Goal: Find contact information: Find contact information

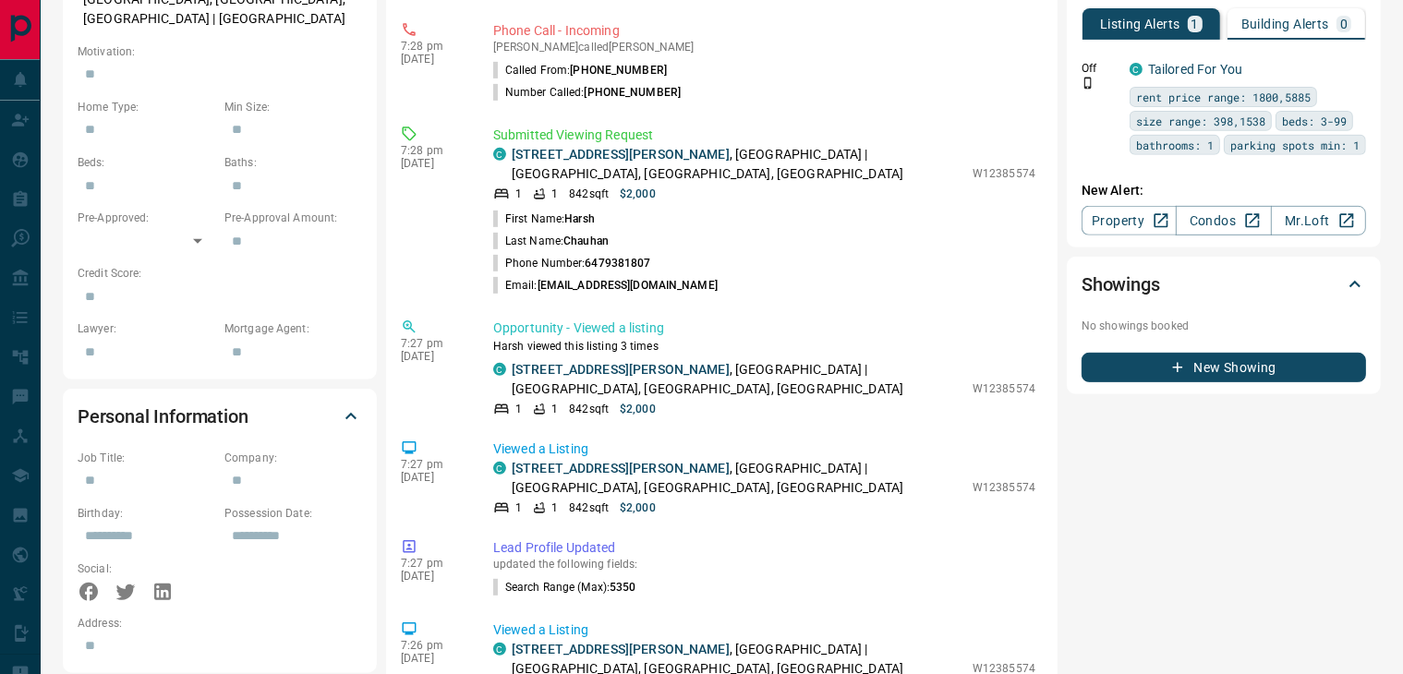
scroll to position [750, 0]
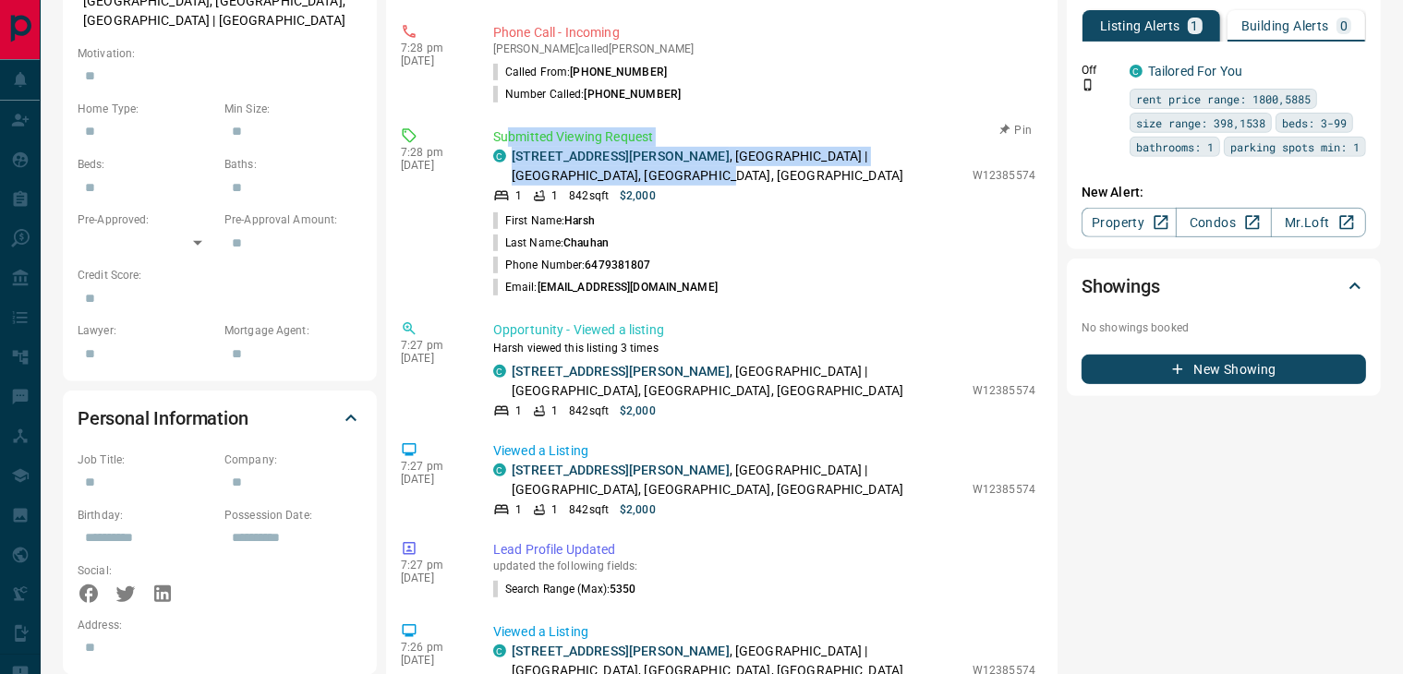
drag, startPoint x: 572, startPoint y: 156, endPoint x: 507, endPoint y: 124, distance: 72.3
click at [507, 127] on div "Submitted Viewing Request C [STREET_ADDRESS][PERSON_NAME] 1 1 842 sqft $2,000 W…" at bounding box center [767, 212] width 549 height 171
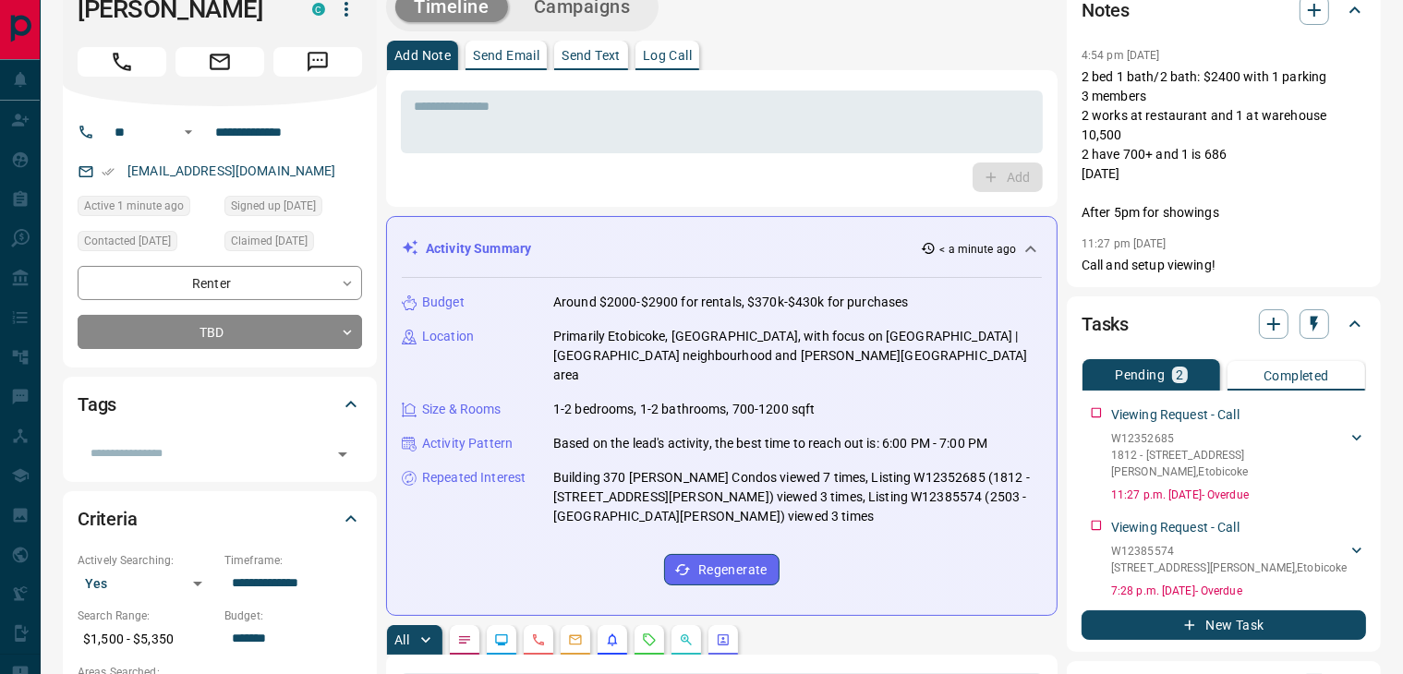
scroll to position [0, 0]
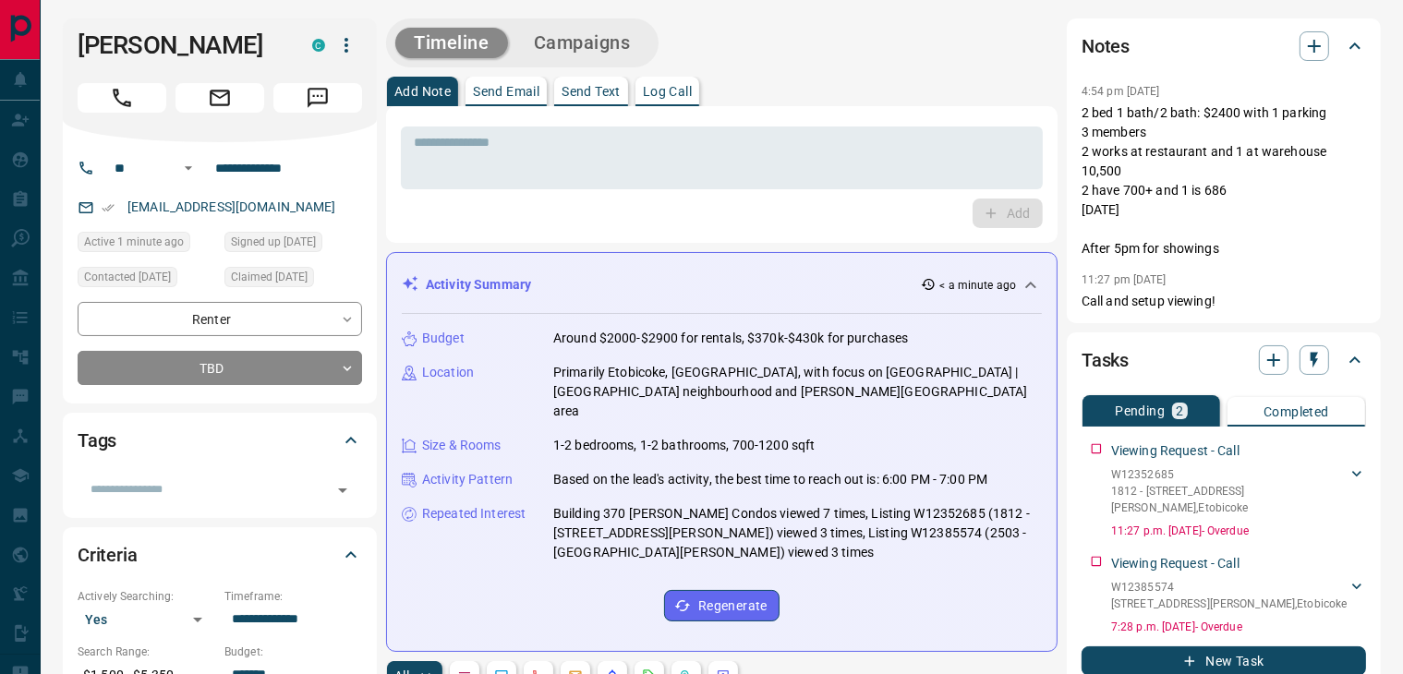
click at [495, 208] on div "Add" at bounding box center [722, 214] width 642 height 30
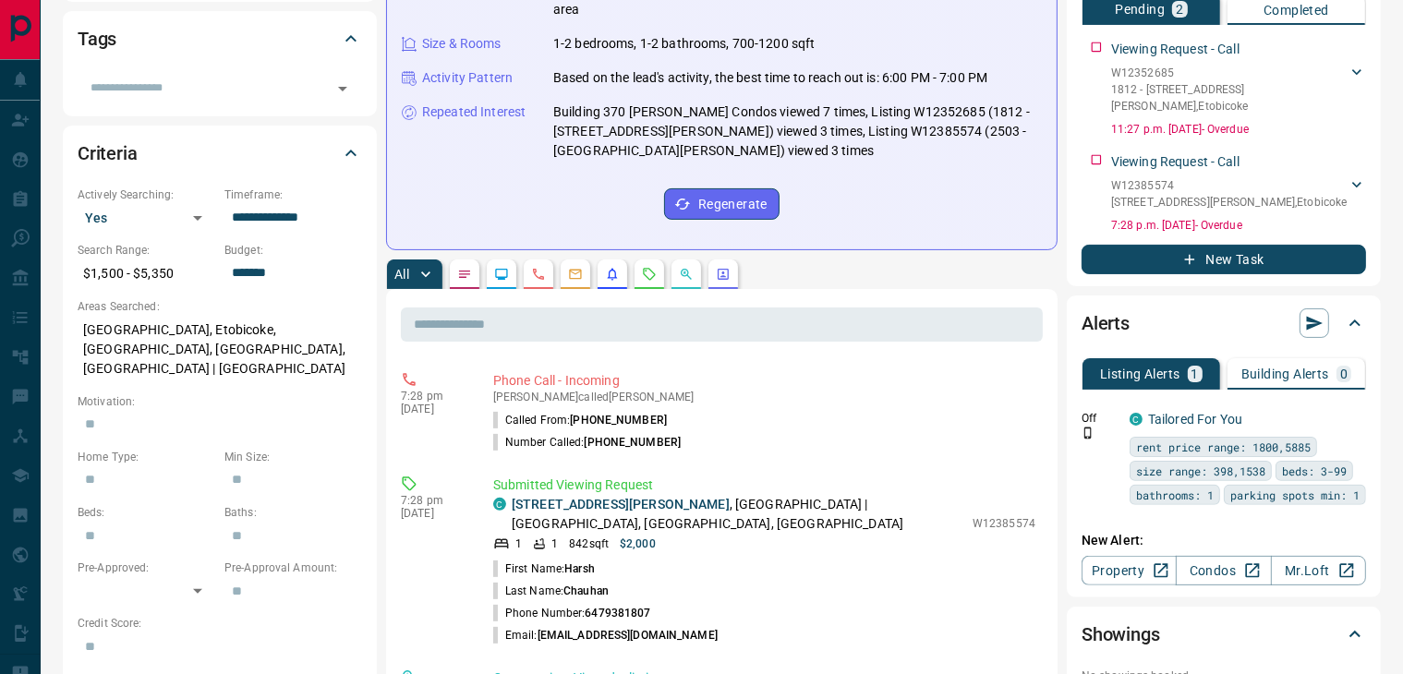
scroll to position [403, 0]
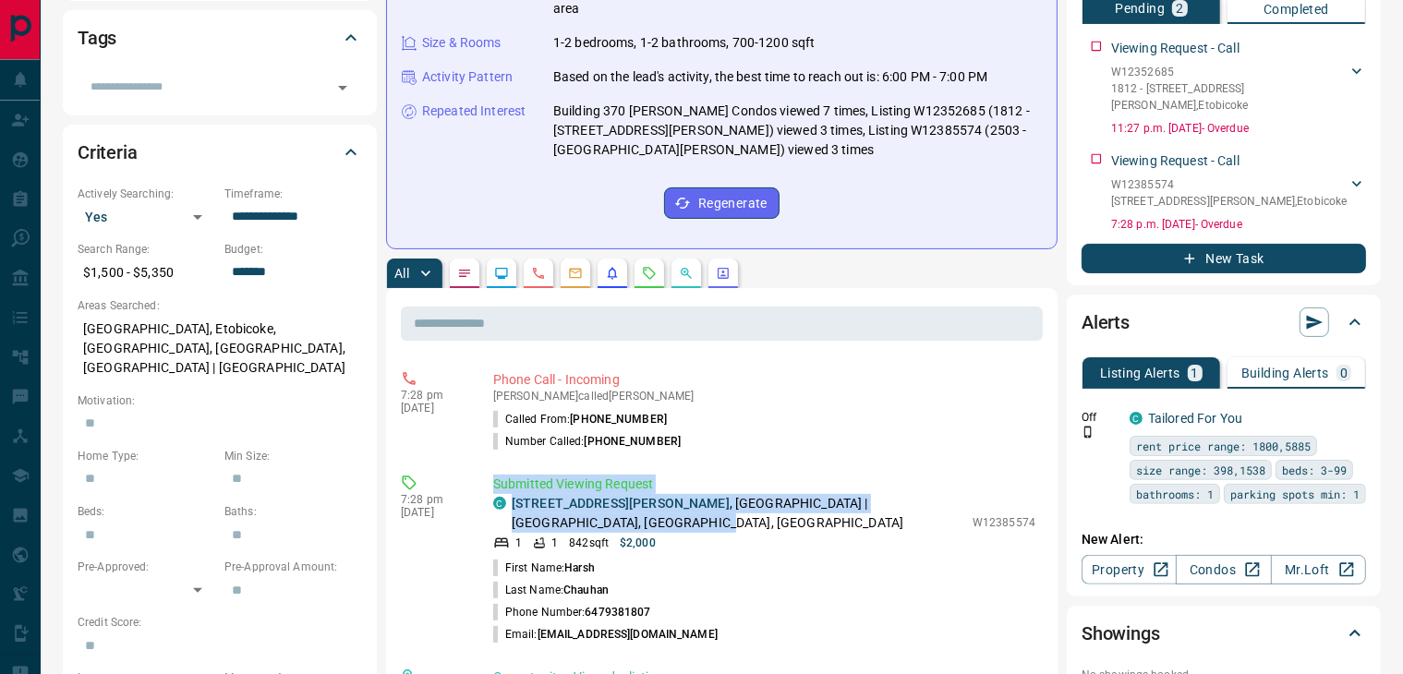
drag, startPoint x: 592, startPoint y: 505, endPoint x: 486, endPoint y: 444, distance: 122.4
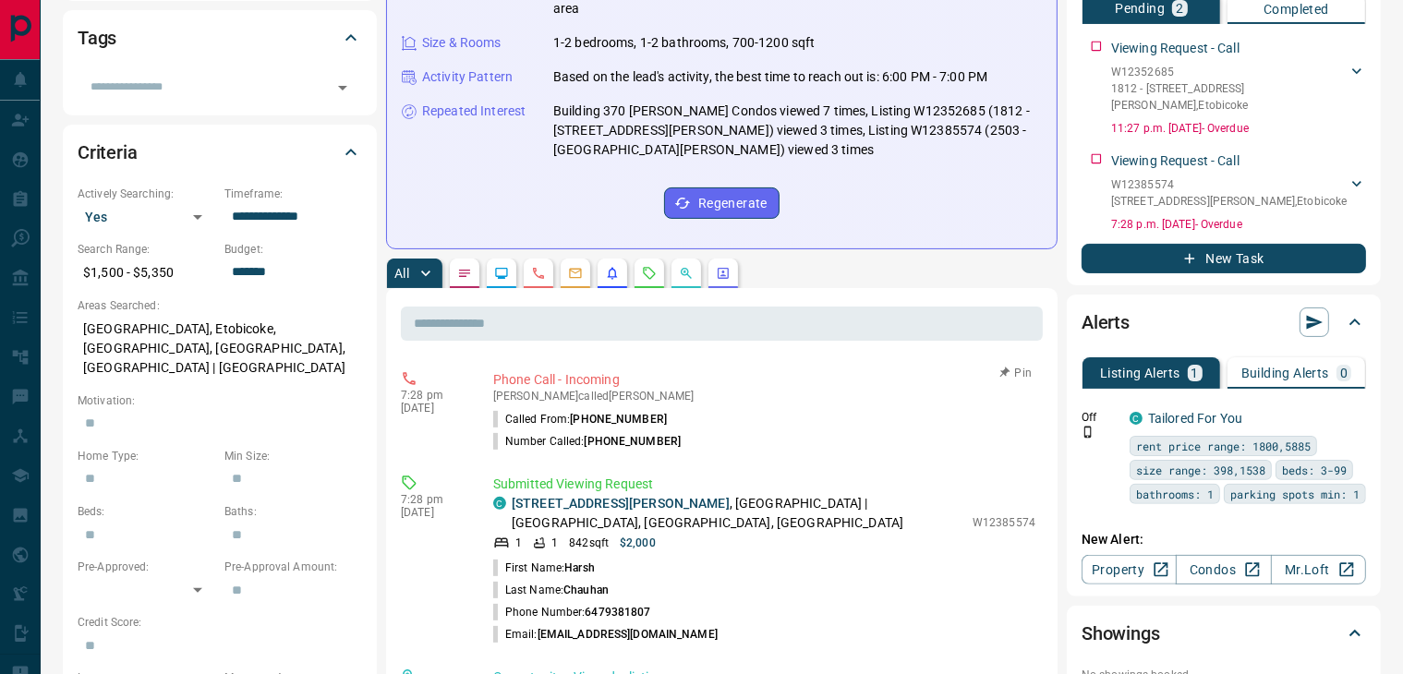
click at [480, 433] on div "7:28 pm [DATE] Phone Call - Incoming [PERSON_NAME] called [PERSON_NAME] Called …" at bounding box center [722, 411] width 642 height 93
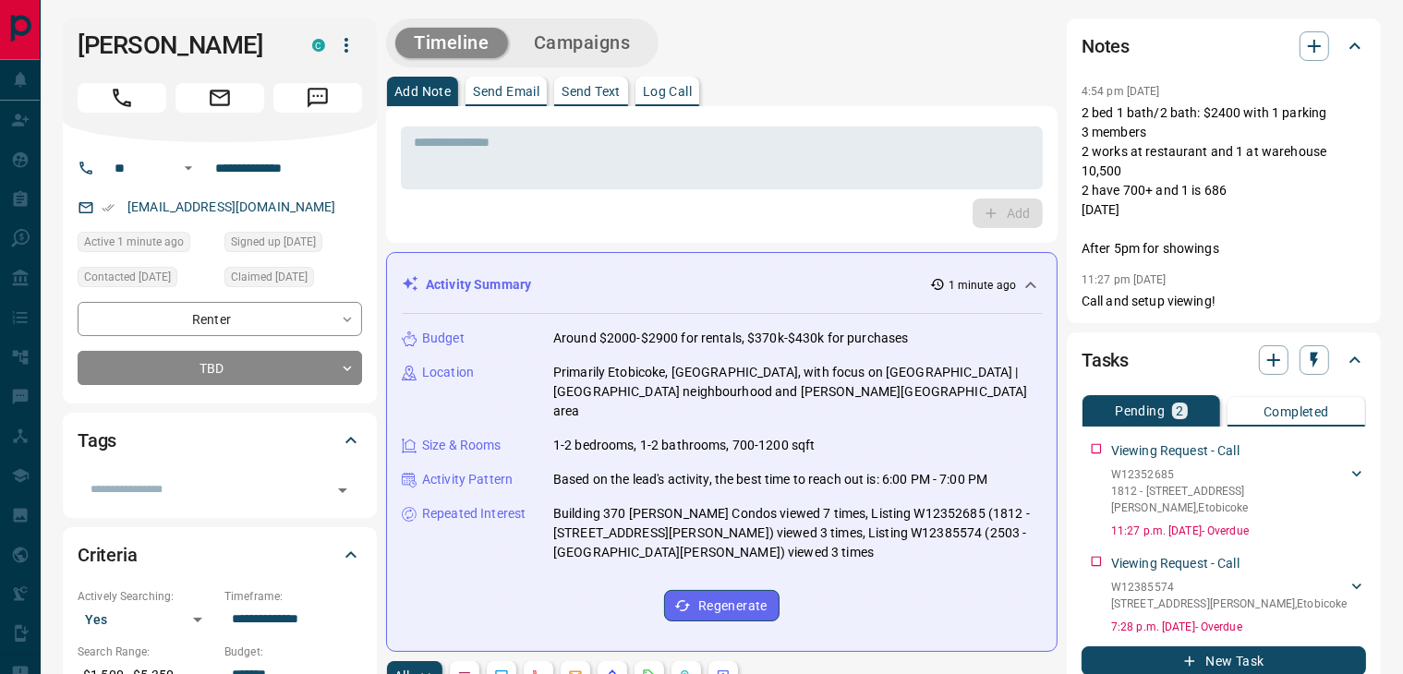
scroll to position [0, 0]
drag, startPoint x: 277, startPoint y: 205, endPoint x: 127, endPoint y: 197, distance: 150.8
click at [127, 197] on div "[EMAIL_ADDRESS][DOMAIN_NAME]" at bounding box center [220, 207] width 284 height 30
copy link "[EMAIL_ADDRESS][DOMAIN_NAME]"
